Goal: Task Accomplishment & Management: Use online tool/utility

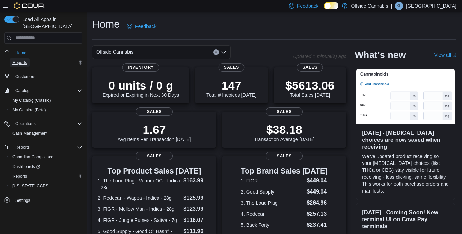
click at [19, 60] on span "Reports" at bounding box center [19, 63] width 15 height 6
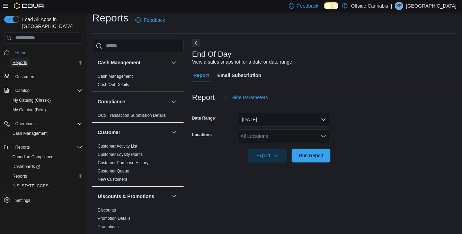
scroll to position [16, 0]
click at [312, 129] on div "All Locations" at bounding box center [284, 136] width 93 height 14
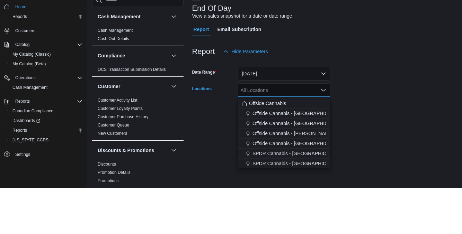
scroll to position [16, 0]
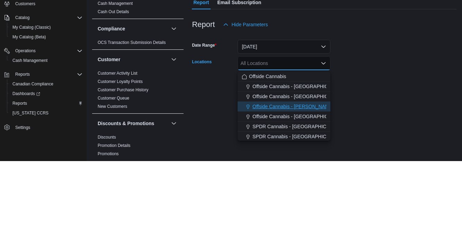
click at [299, 176] on span "Offside Cannabis - [PERSON_NAME]" at bounding box center [292, 179] width 81 height 7
click at [356, 163] on div at bounding box center [324, 167] width 265 height 8
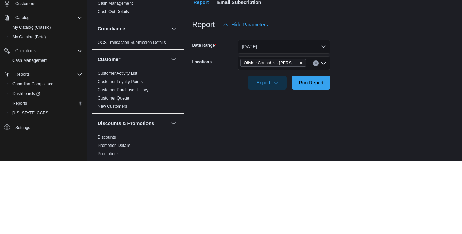
scroll to position [16, 0]
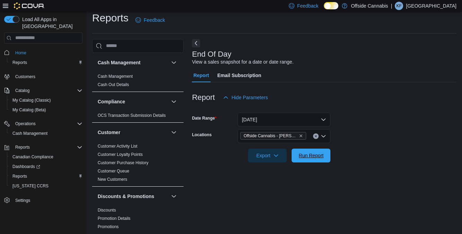
click at [315, 152] on span "Run Report" at bounding box center [311, 155] width 25 height 7
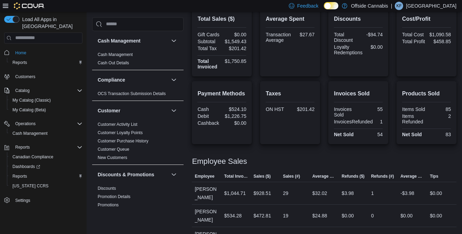
scroll to position [186, 0]
